Goal: Task Accomplishment & Management: Manage account settings

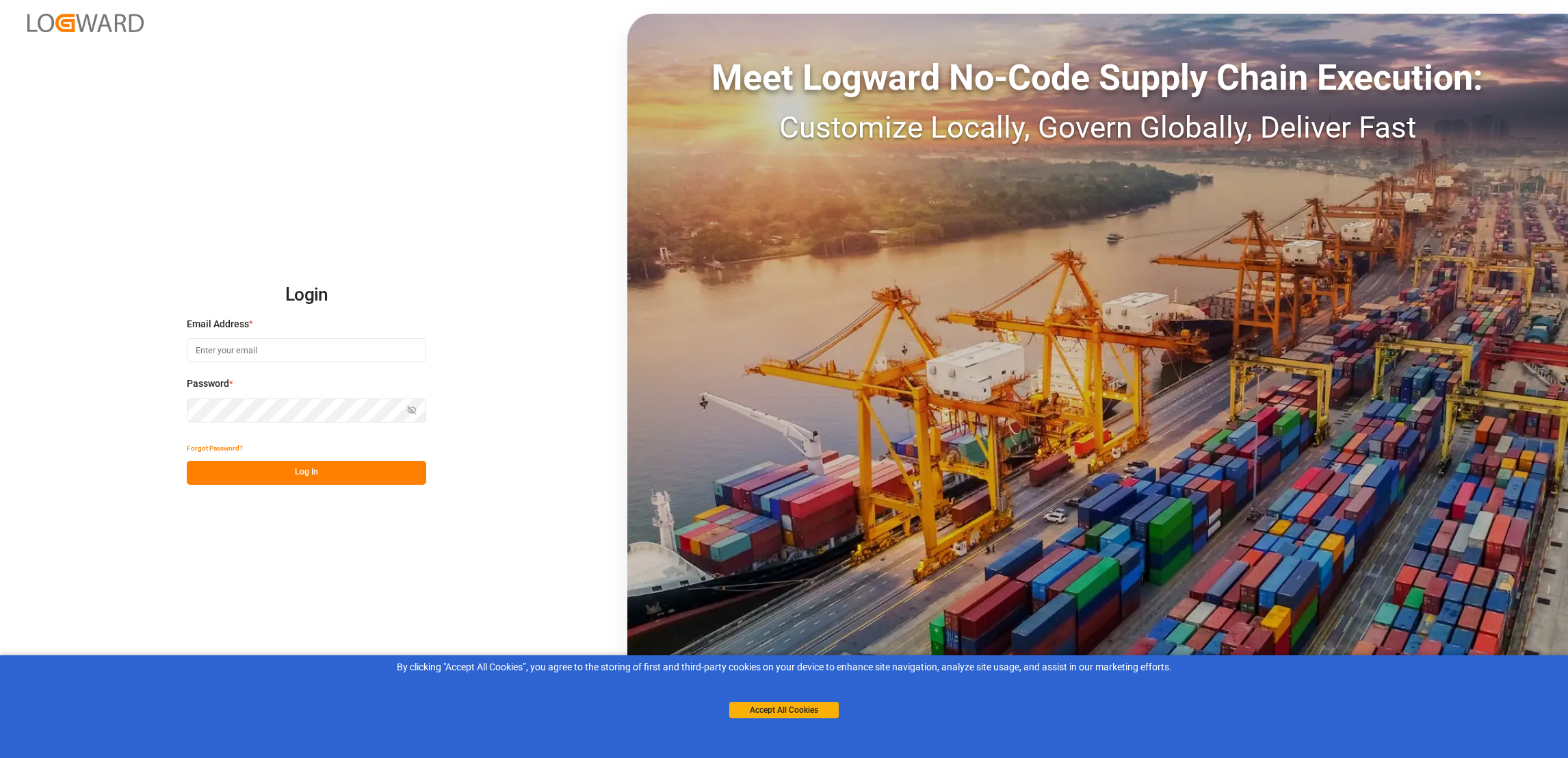
type input "anthony.beepat@kmcmusic.com"
click at [330, 470] on button "Log In" at bounding box center [307, 472] width 240 height 24
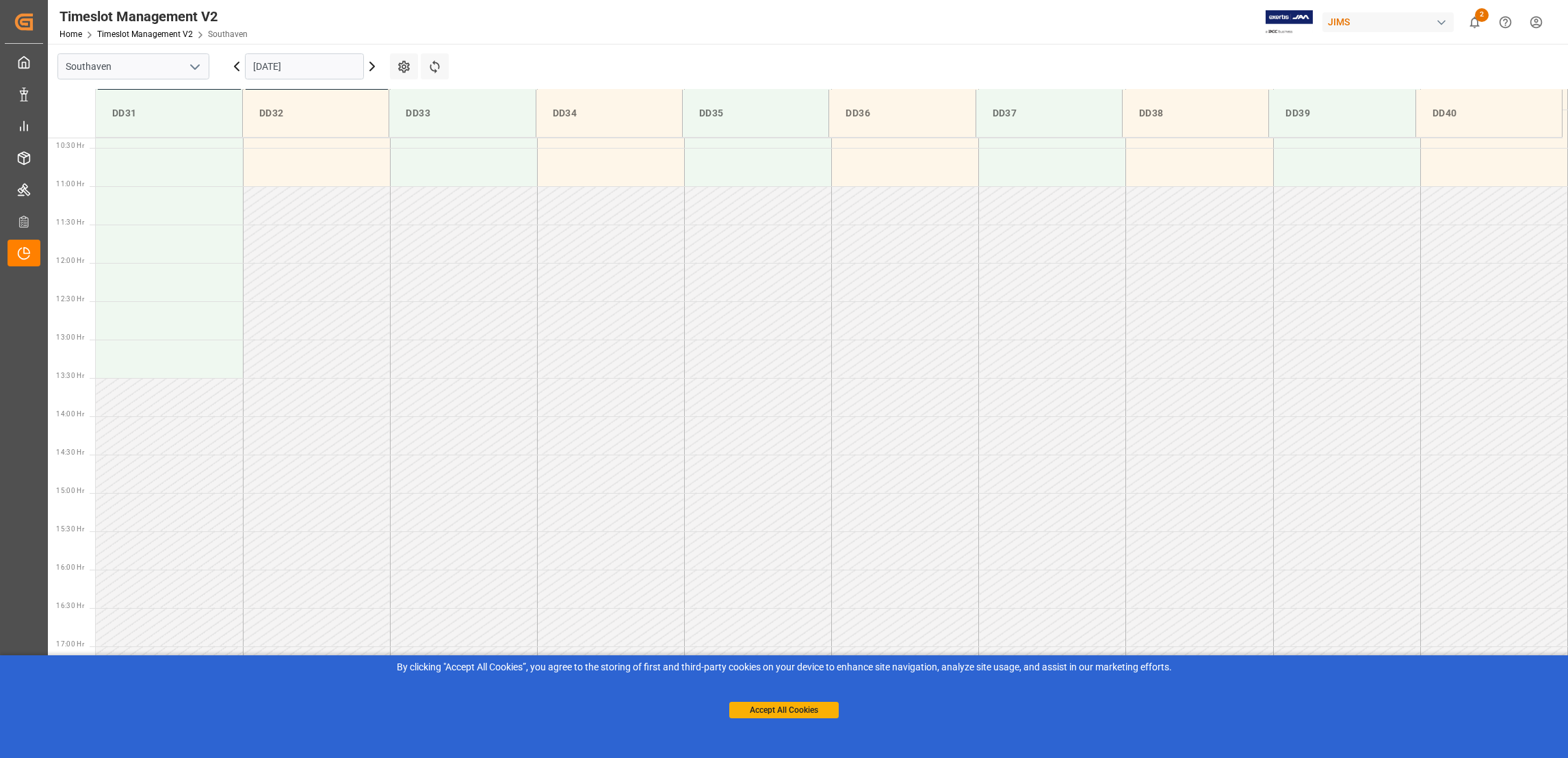
scroll to position [834, 0]
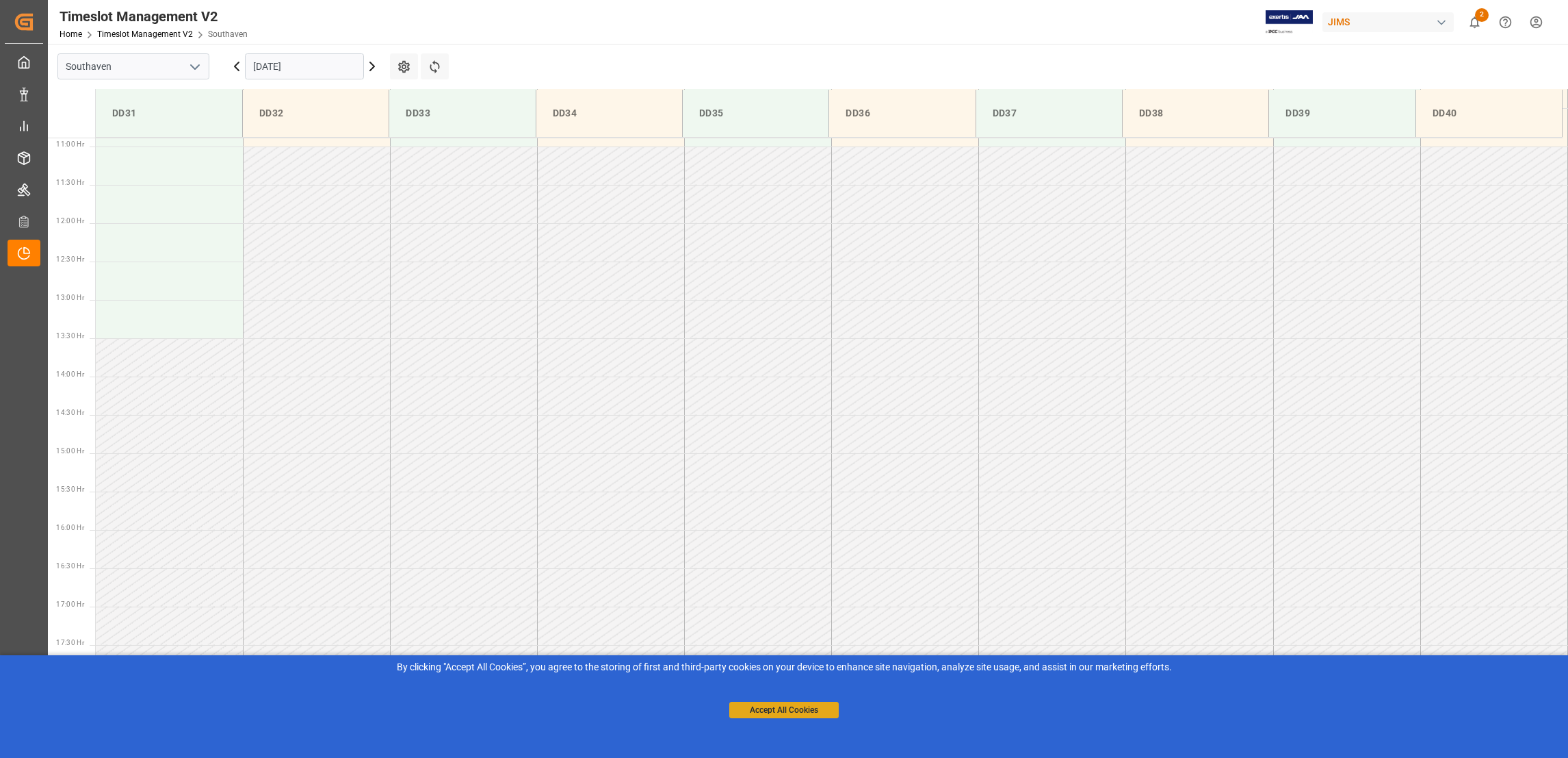
click at [761, 708] on button "Accept All Cookies" at bounding box center [784, 710] width 110 height 17
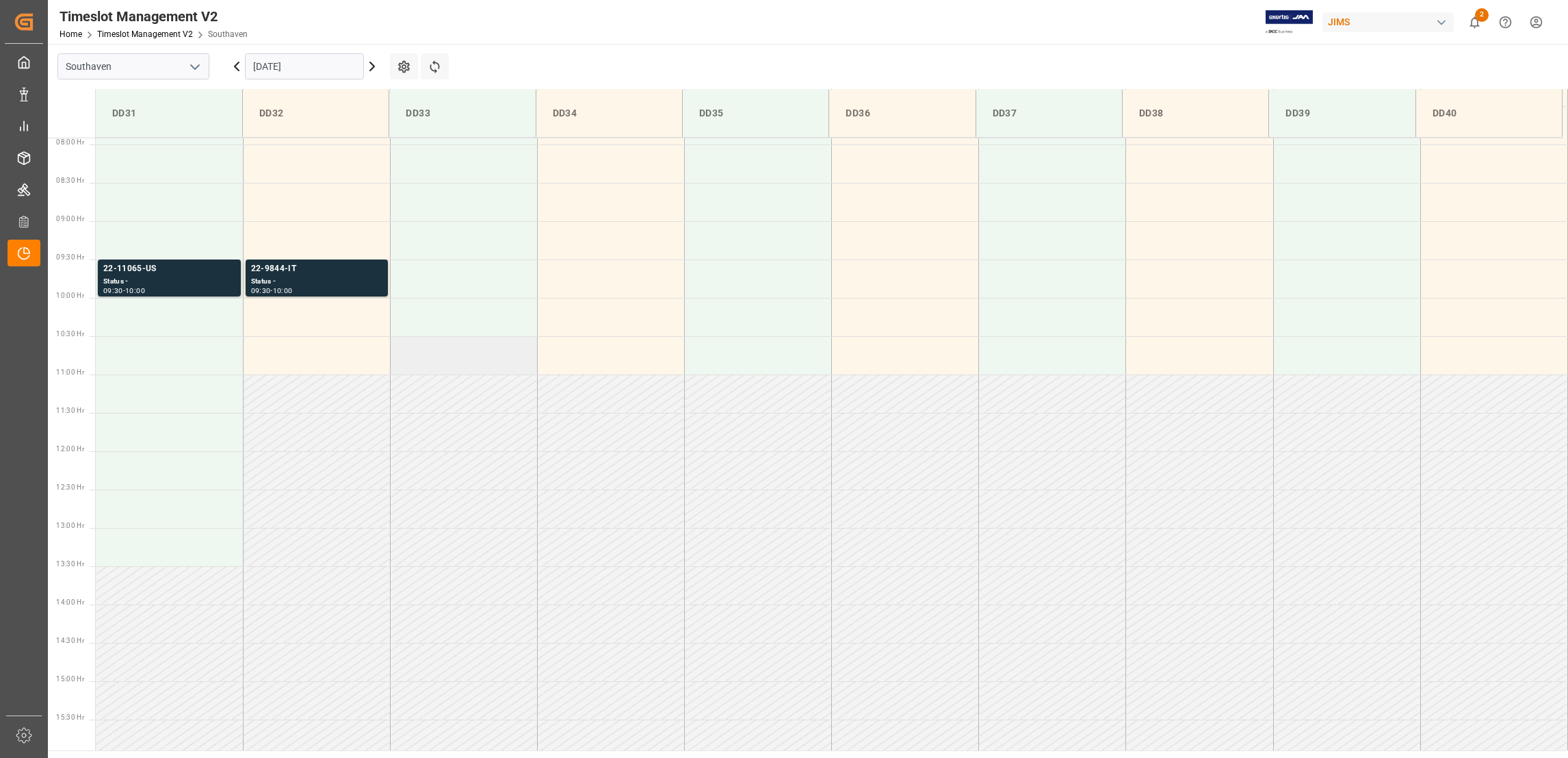
scroll to position [615, 0]
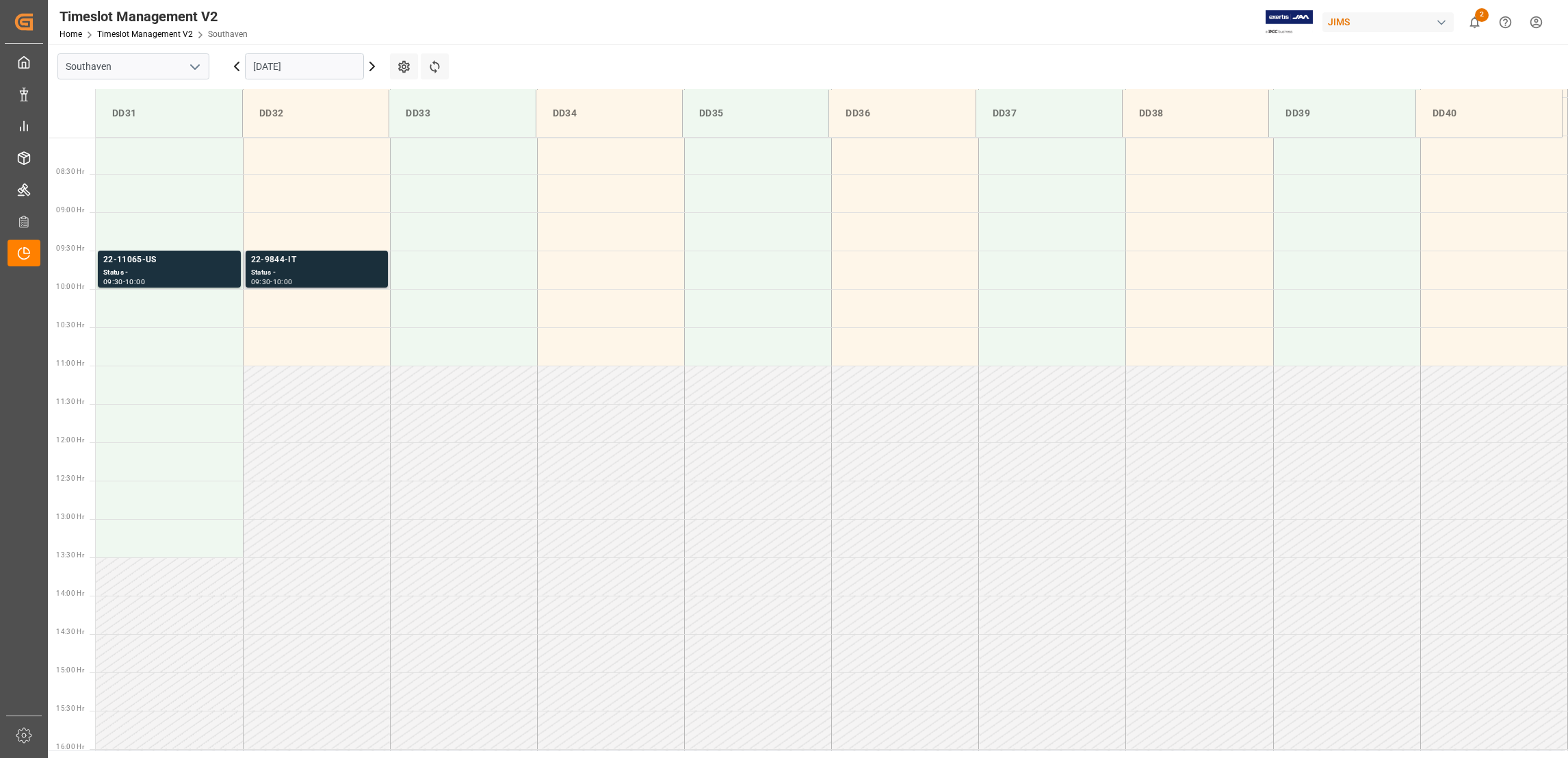
click at [287, 260] on div "22-9844-IT" at bounding box center [317, 260] width 132 height 13
click at [267, 256] on div "22-9844-IT" at bounding box center [317, 260] width 132 height 13
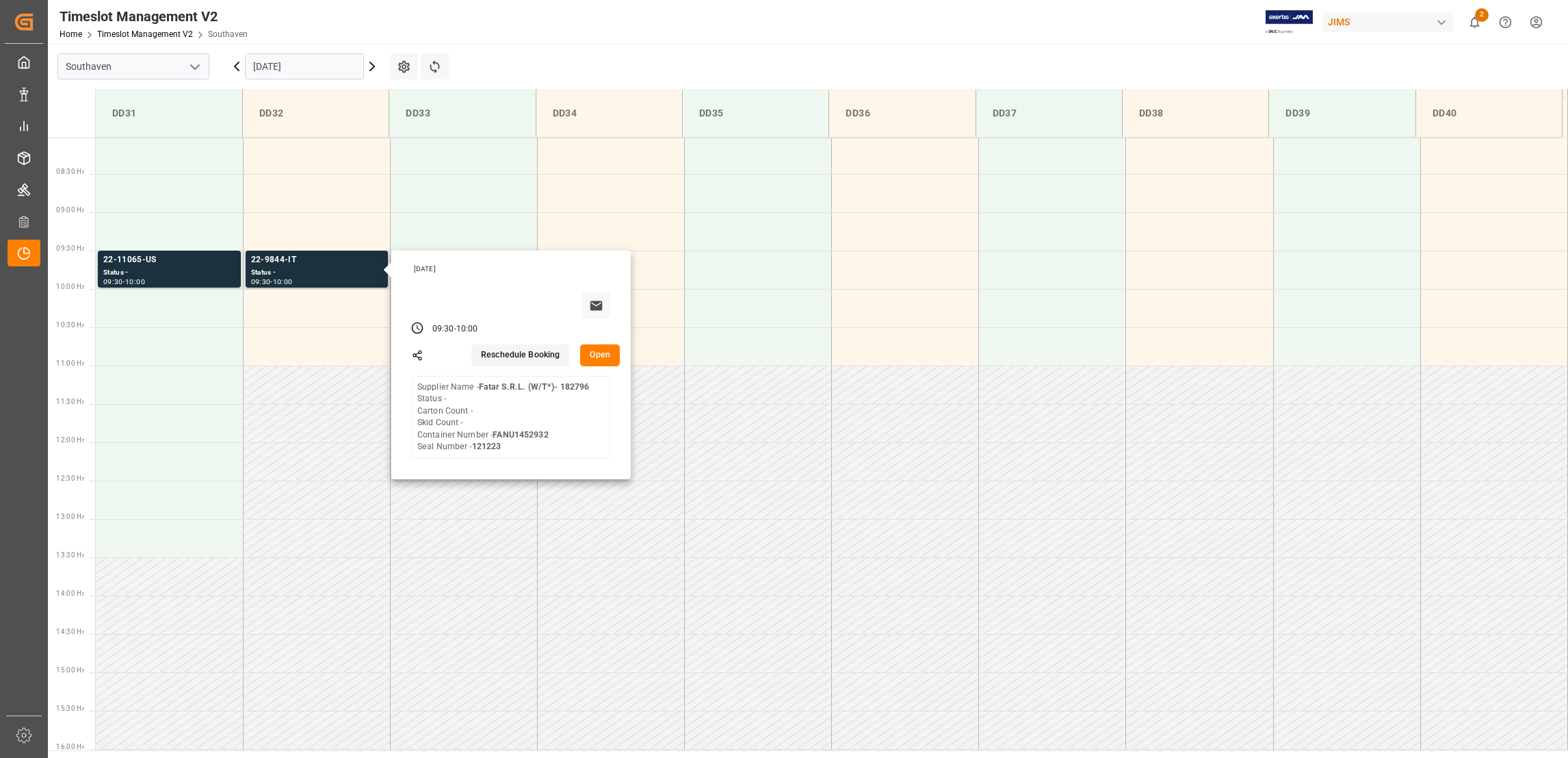
click at [608, 353] on button "Open" at bounding box center [599, 356] width 39 height 22
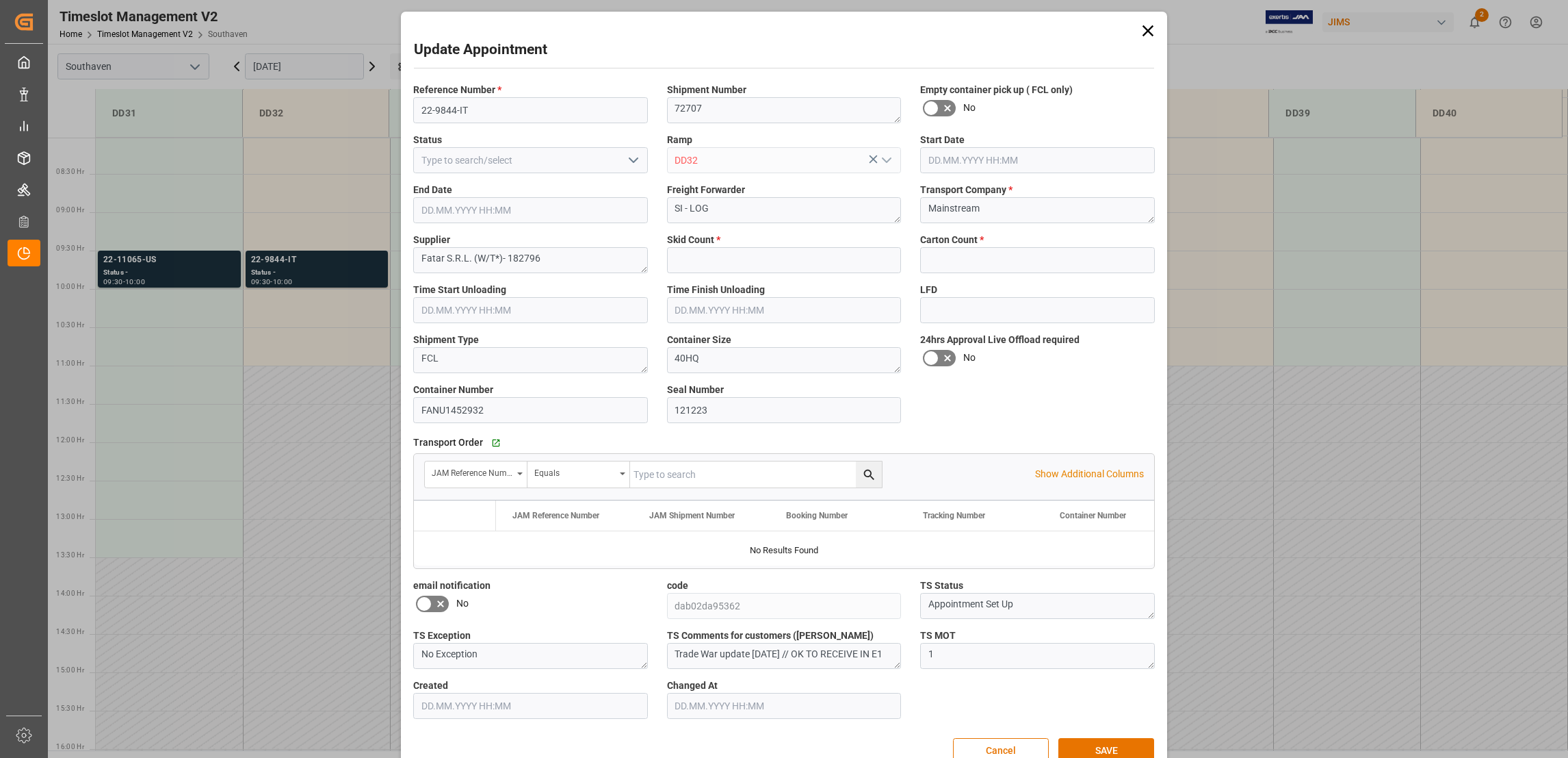
type input "0"
type input "30.09.2025 09:30"
type input "30.09.2025 10:00"
type input "29.09.2025 13:09"
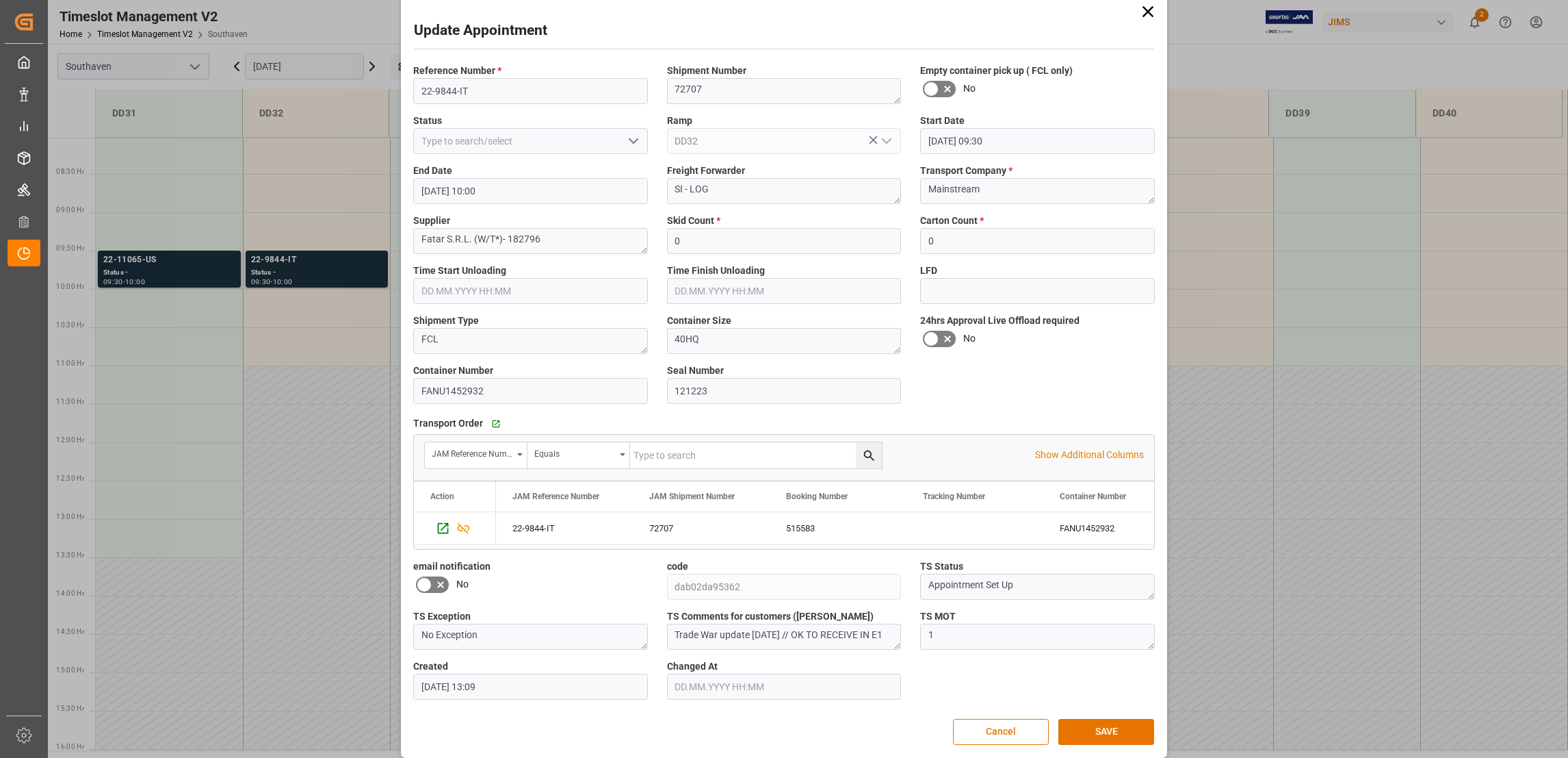
scroll to position [30, 0]
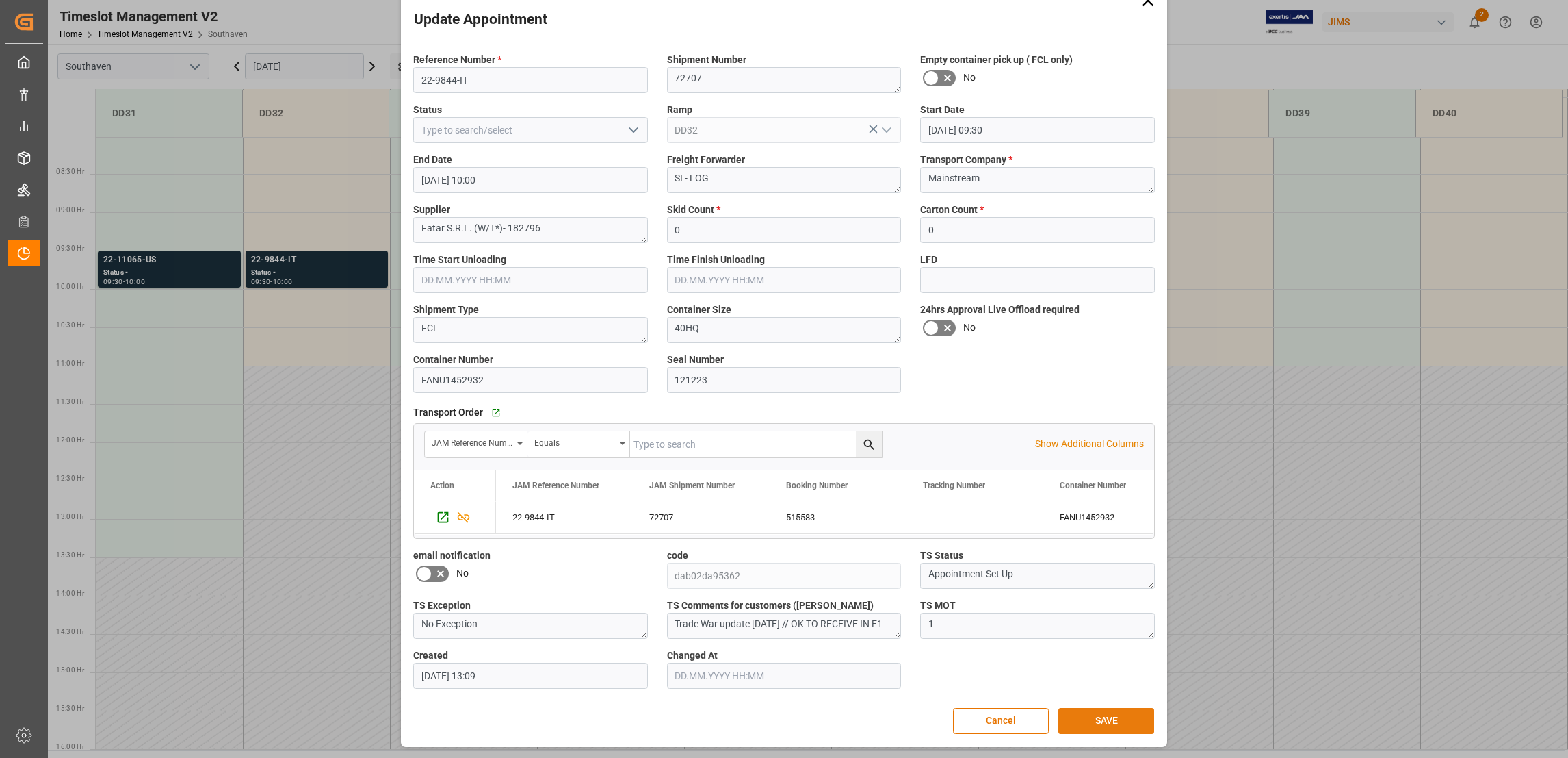
click at [1114, 723] on button "SAVE" at bounding box center [1106, 720] width 96 height 26
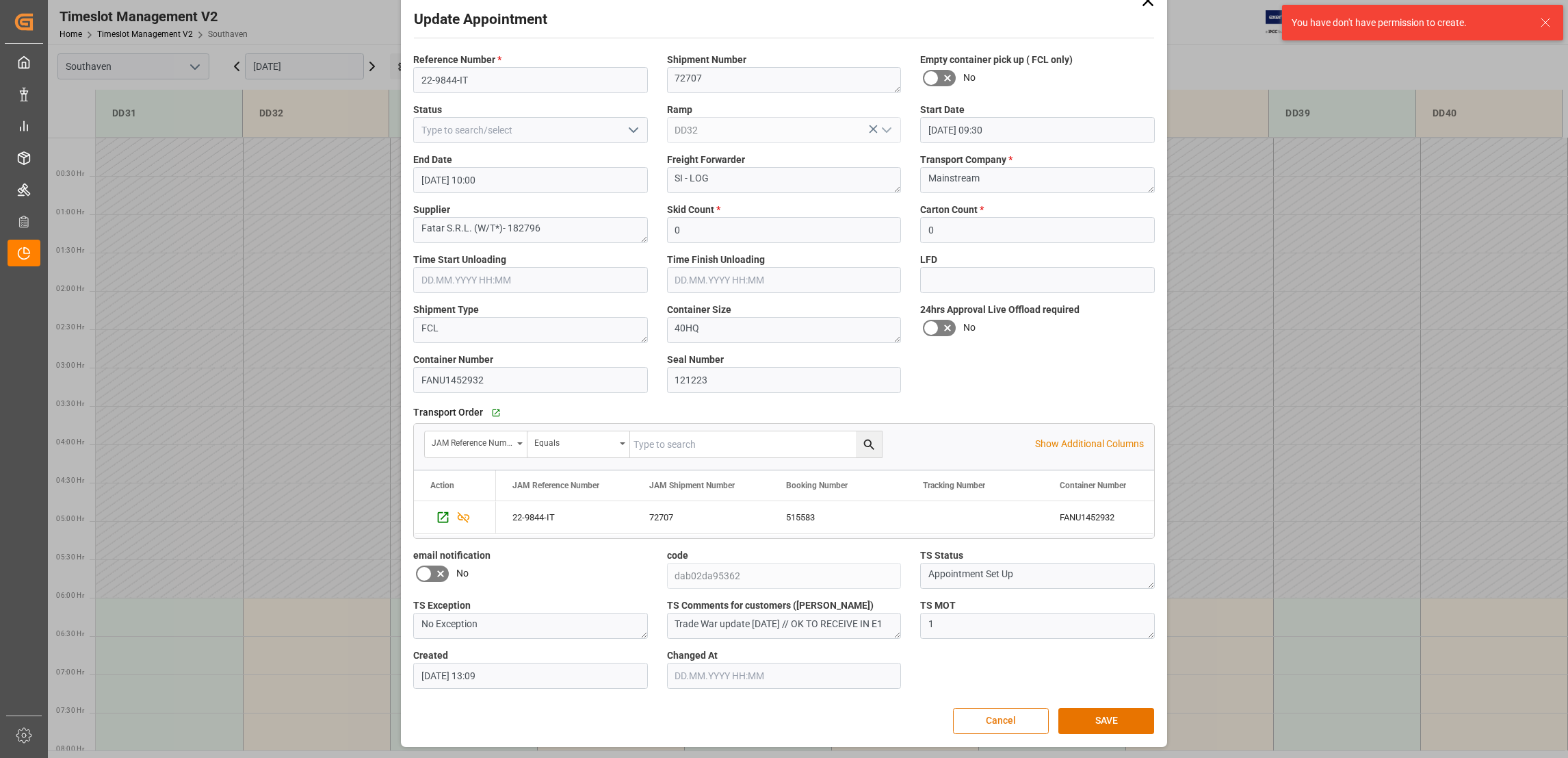
click at [1015, 724] on button "Cancel" at bounding box center [1001, 720] width 96 height 26
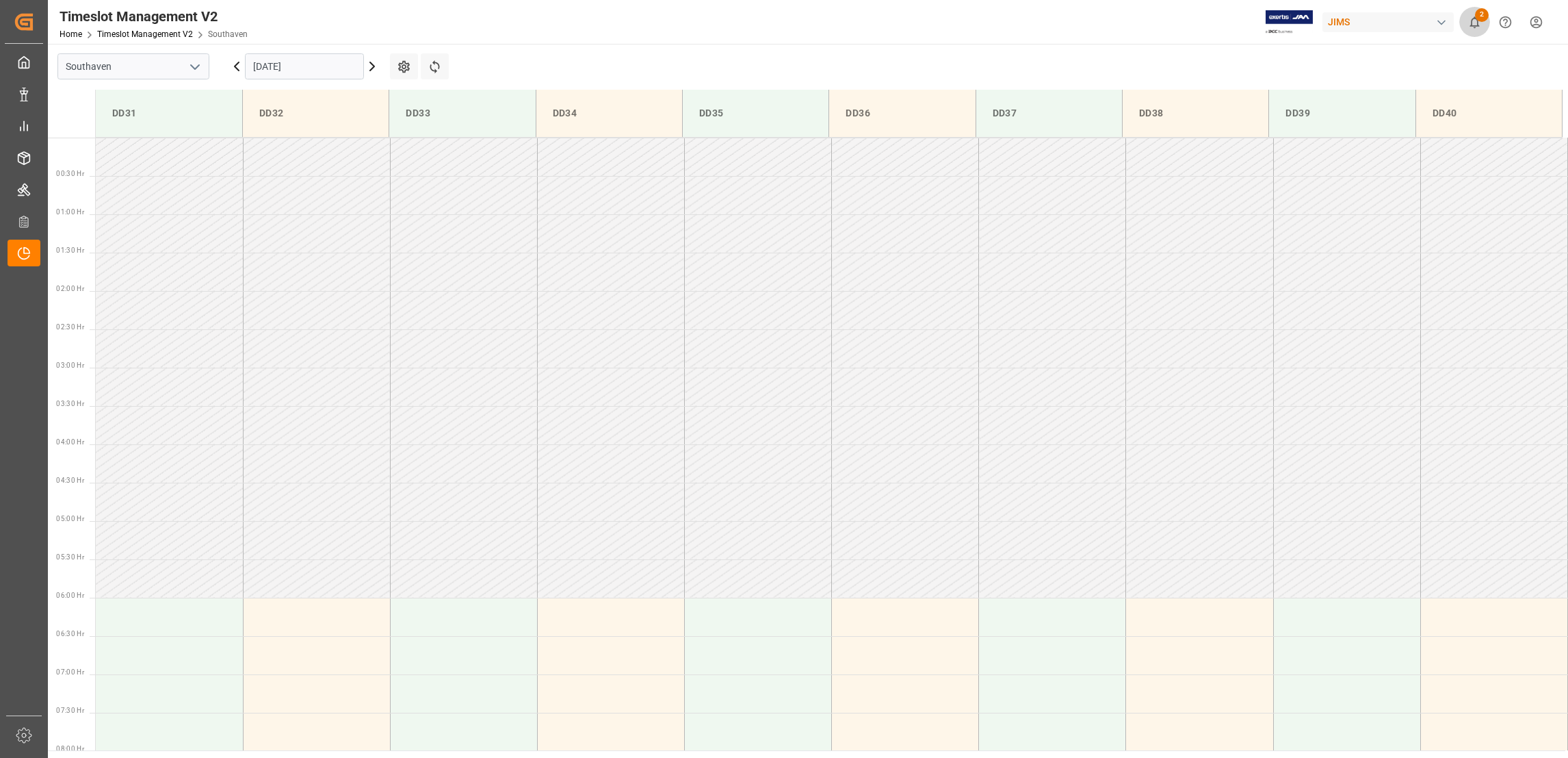
click at [1477, 19] on span "2" at bounding box center [1482, 15] width 13 height 13
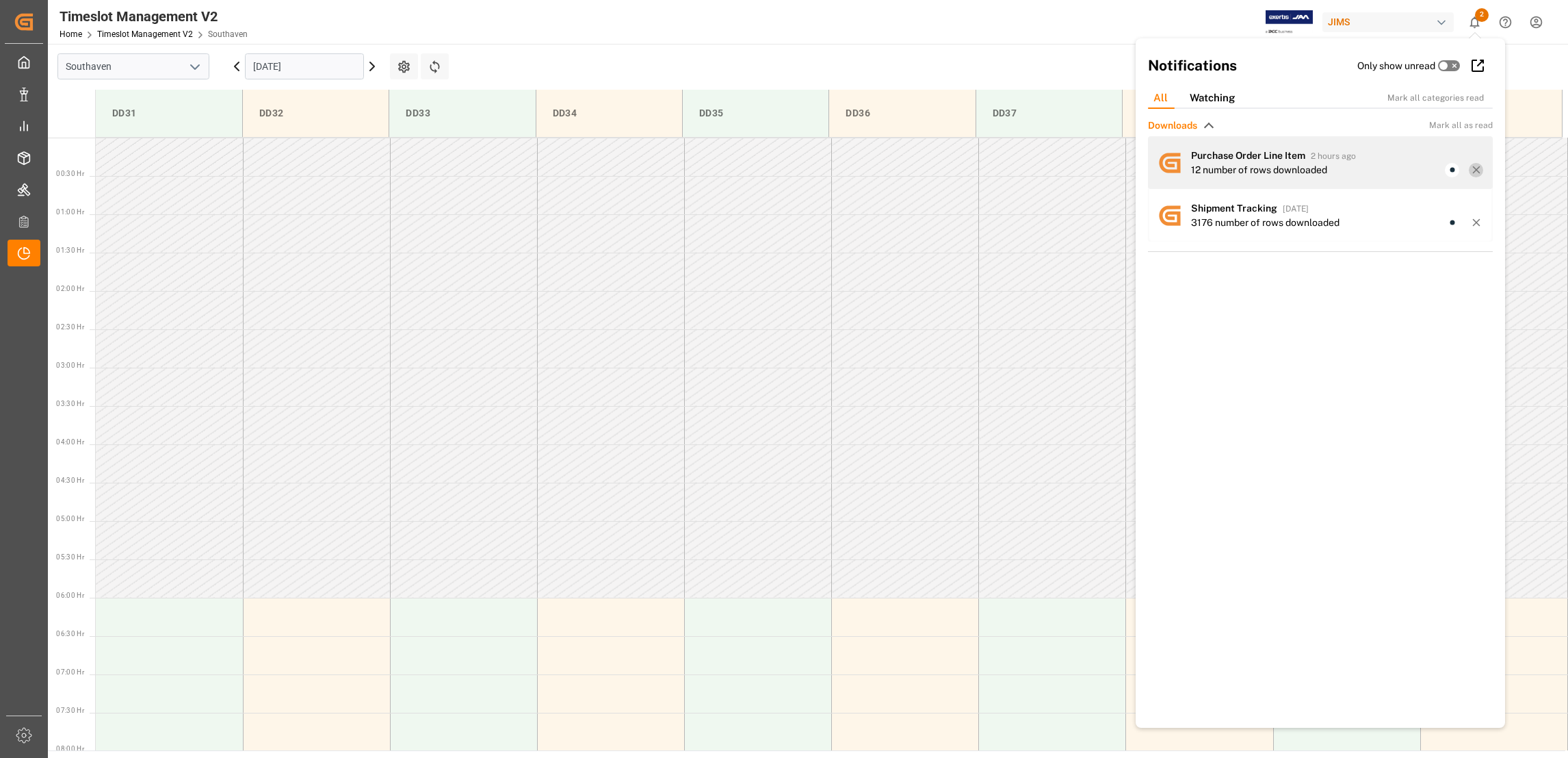
click at [1472, 169] on icon at bounding box center [1476, 169] width 13 height 13
click at [1475, 174] on icon at bounding box center [1476, 169] width 13 height 13
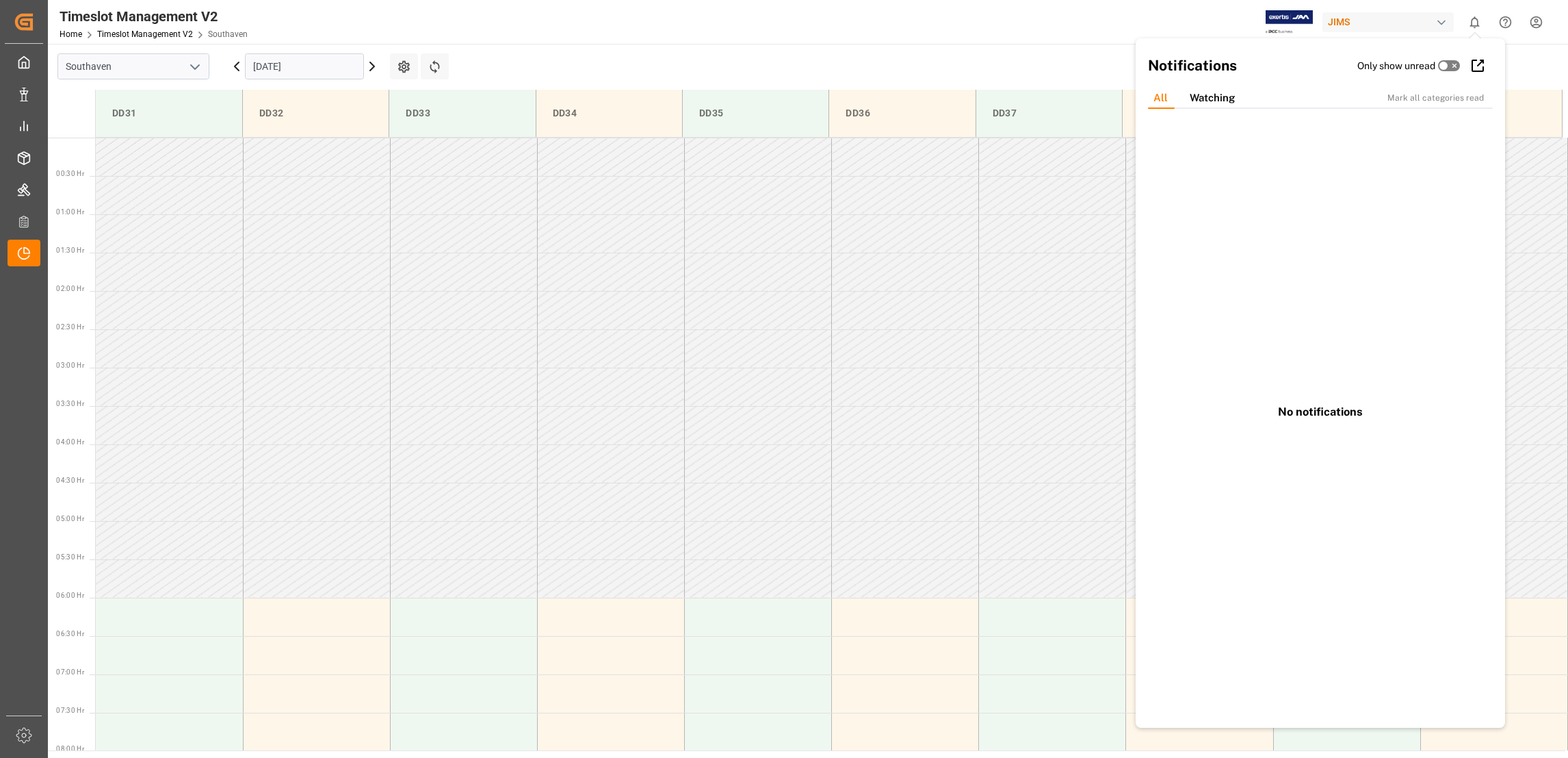
click at [1001, 53] on main "Southaven 30.09.2025 Settings Refresh Time Slots DD31 DD32 DD33 DD34 DD35 DD36 …" at bounding box center [806, 397] width 1518 height 706
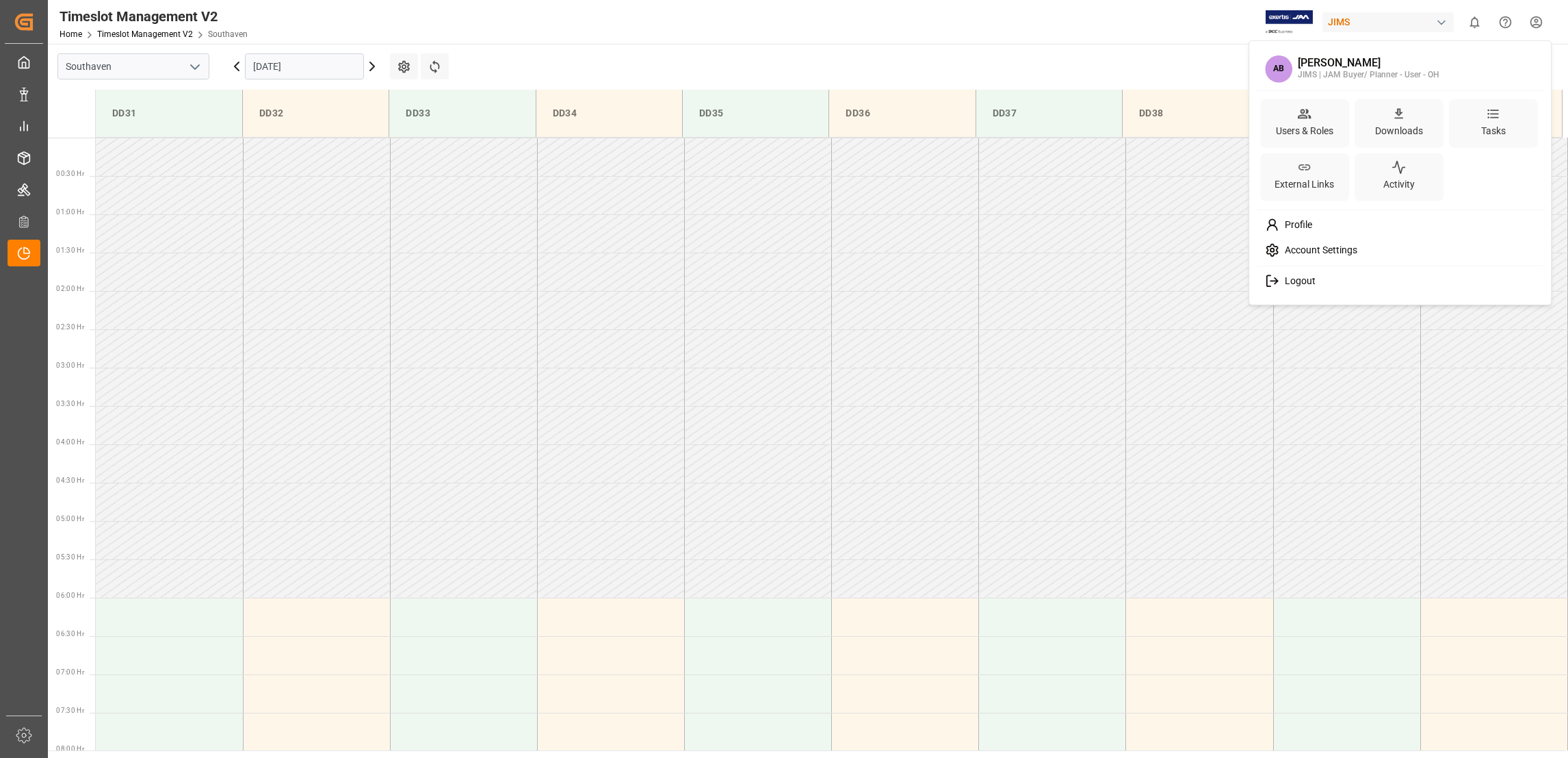
click at [1536, 23] on html "Created by potrace 1.15, written by Peter Selinger 2001-2017 Created by potrace…" at bounding box center [784, 379] width 1568 height 758
click at [1306, 281] on span "Logout" at bounding box center [1296, 281] width 36 height 13
